Goal: Connect with others: Connect with others

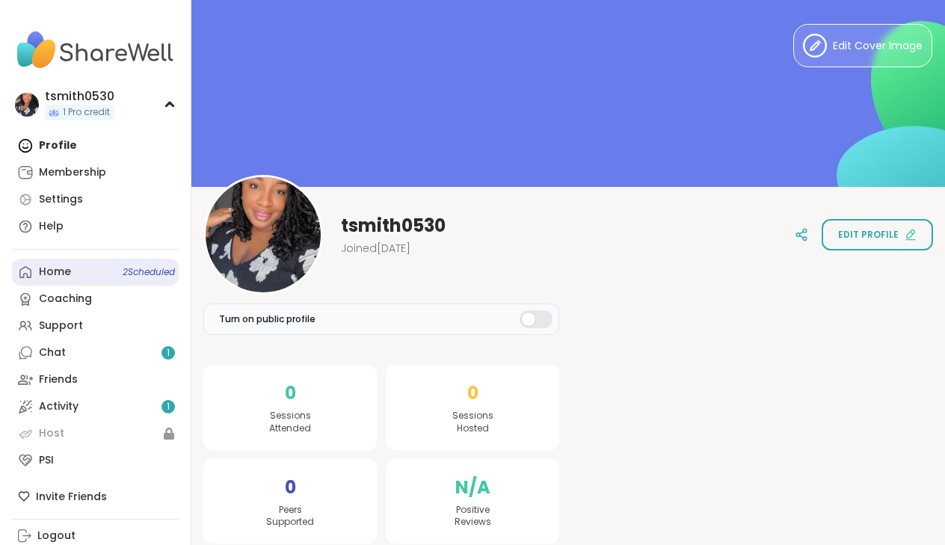
click at [114, 283] on link "Home 2 Scheduled" at bounding box center [95, 272] width 167 height 27
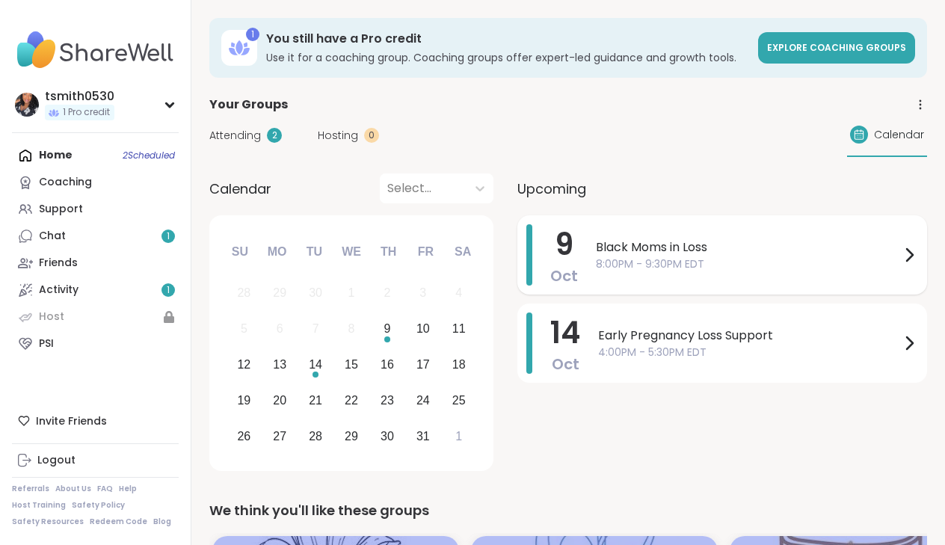
click at [619, 230] on div "Black Moms in Loss 8:00PM - 9:30PM EDT" at bounding box center [757, 254] width 322 height 61
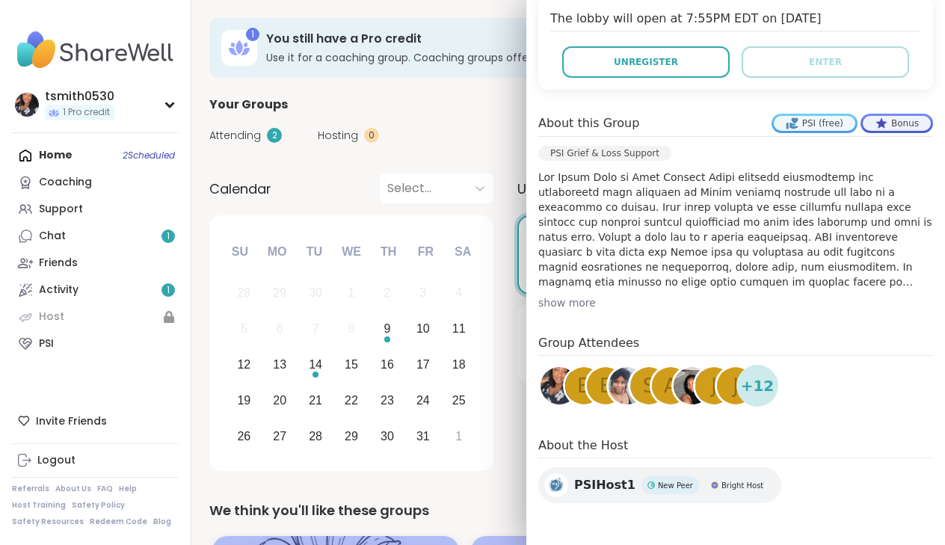
scroll to position [318, 0]
click at [617, 393] on img at bounding box center [627, 385] width 37 height 37
click at [686, 390] on img at bounding box center [692, 385] width 37 height 37
click at [730, 384] on div "J" at bounding box center [735, 385] width 37 height 37
click at [665, 390] on span "A" at bounding box center [670, 386] width 13 height 29
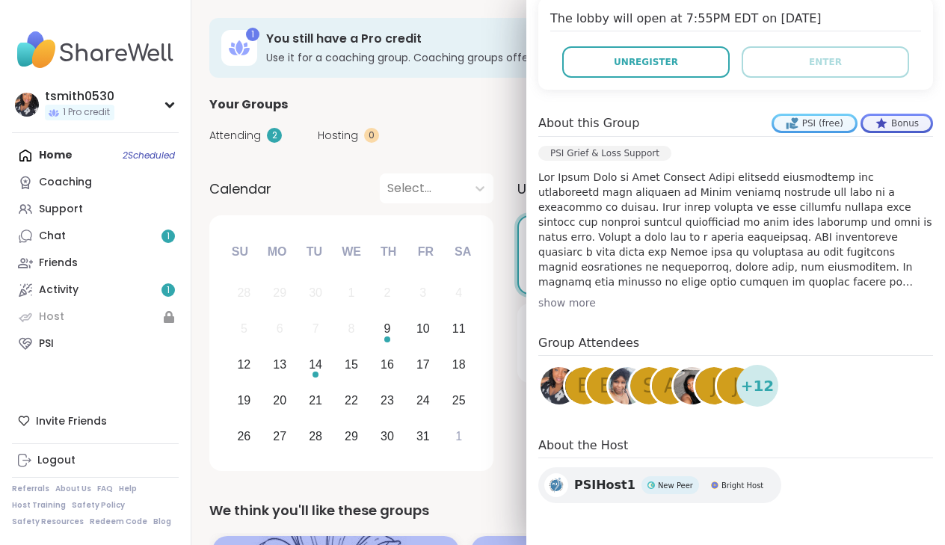
click at [602, 381] on span "E" at bounding box center [606, 386] width 12 height 29
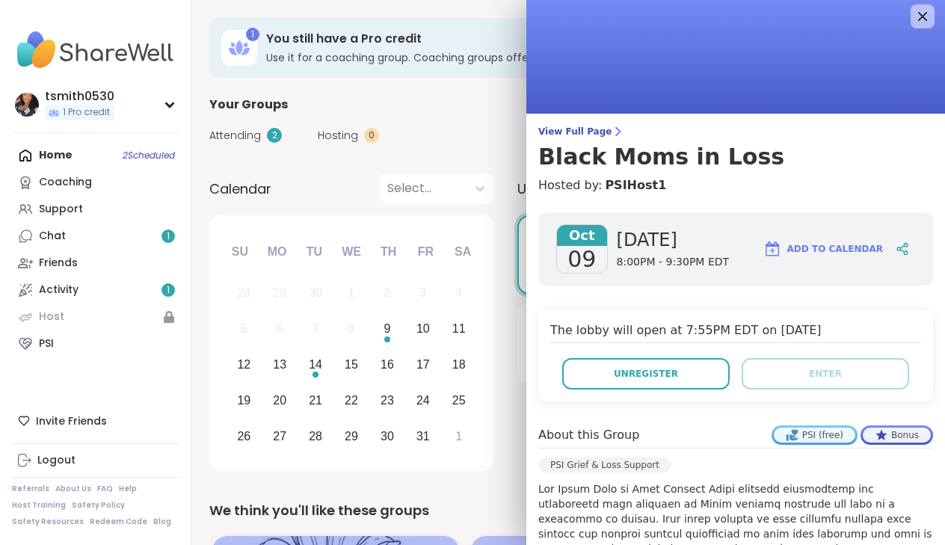
scroll to position [0, 0]
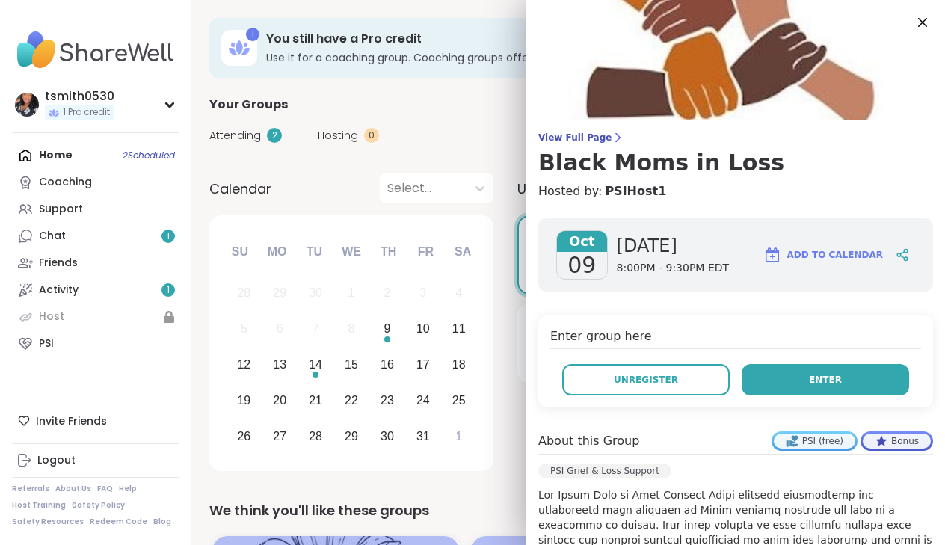
click at [770, 378] on button "Enter" at bounding box center [825, 379] width 167 height 31
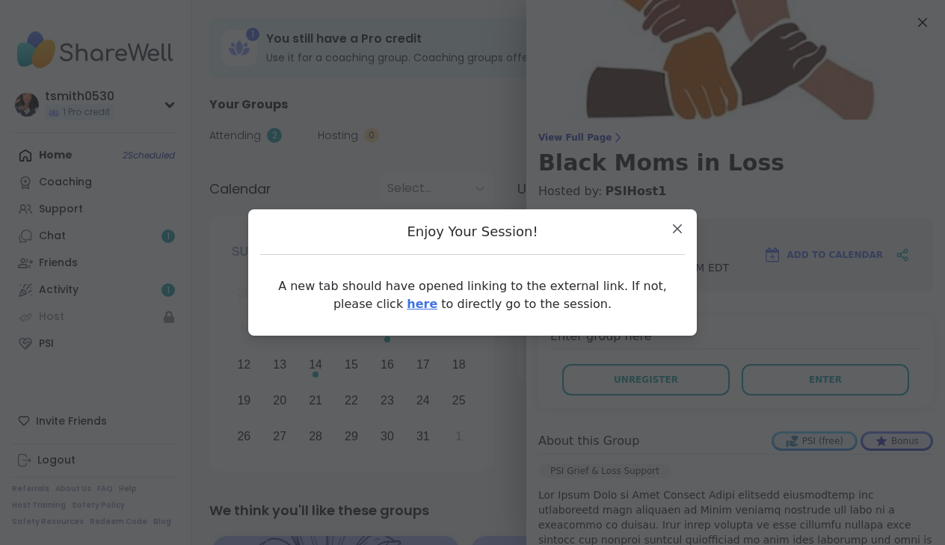
click at [407, 306] on link "here" at bounding box center [422, 304] width 31 height 14
